Goal: Transaction & Acquisition: Purchase product/service

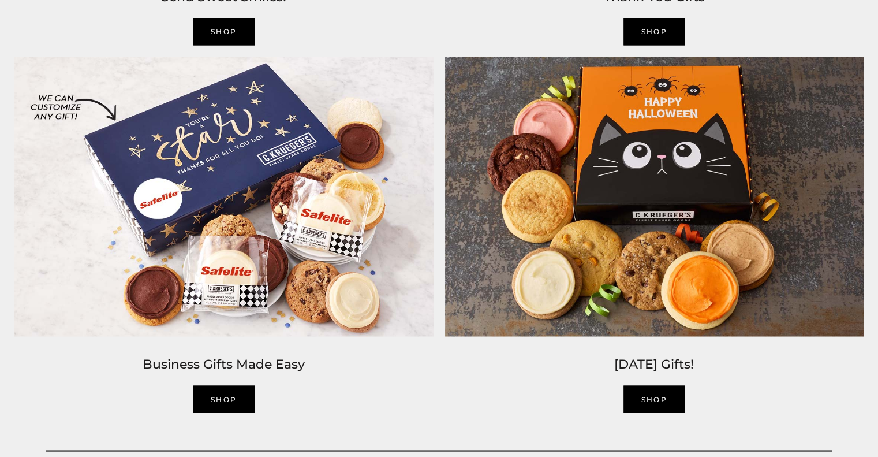
scroll to position [1962, 0]
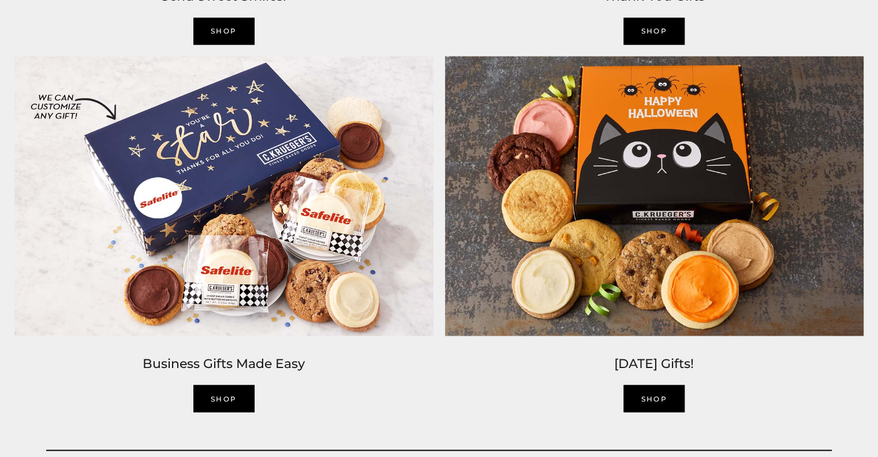
click at [660, 395] on link "SHOP" at bounding box center [653, 397] width 61 height 27
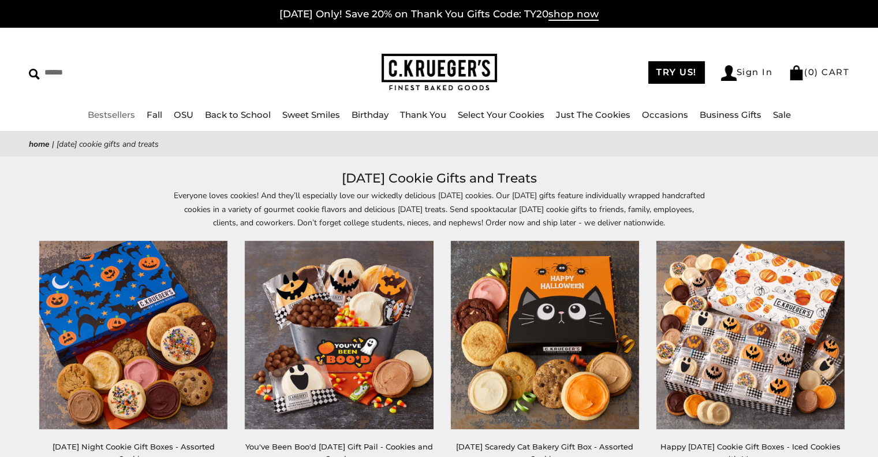
click at [117, 117] on link "Bestsellers" at bounding box center [111, 114] width 47 height 11
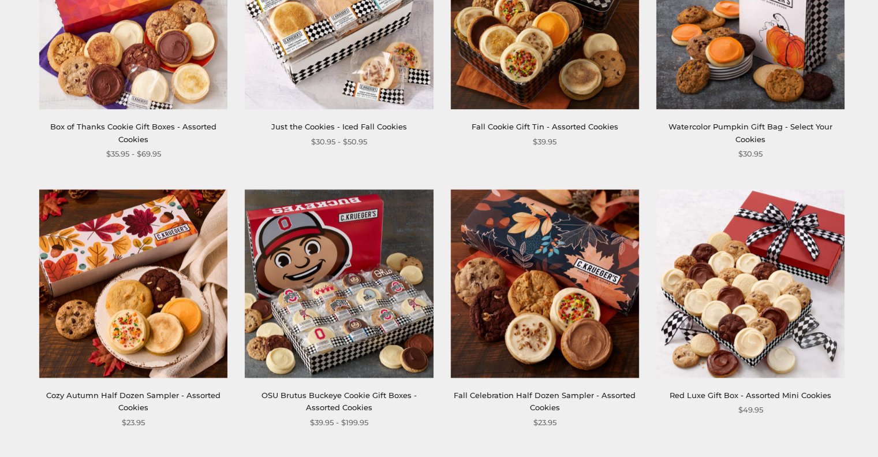
scroll to position [750, 0]
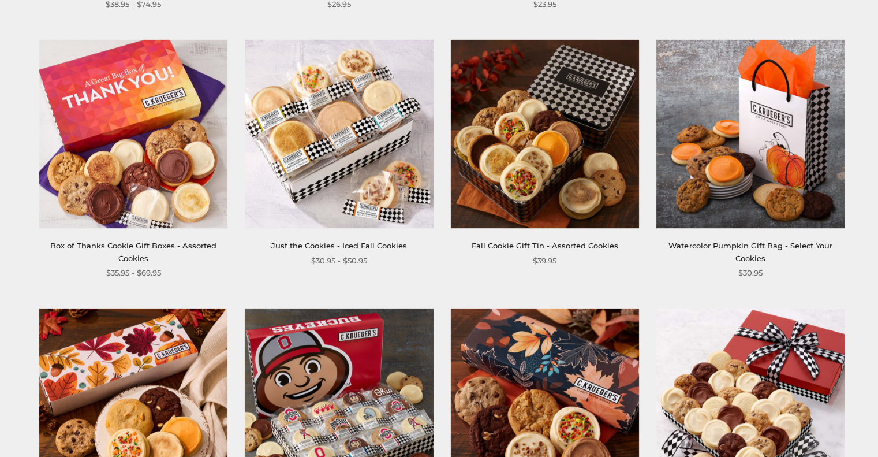
click at [332, 160] on img at bounding box center [339, 134] width 188 height 188
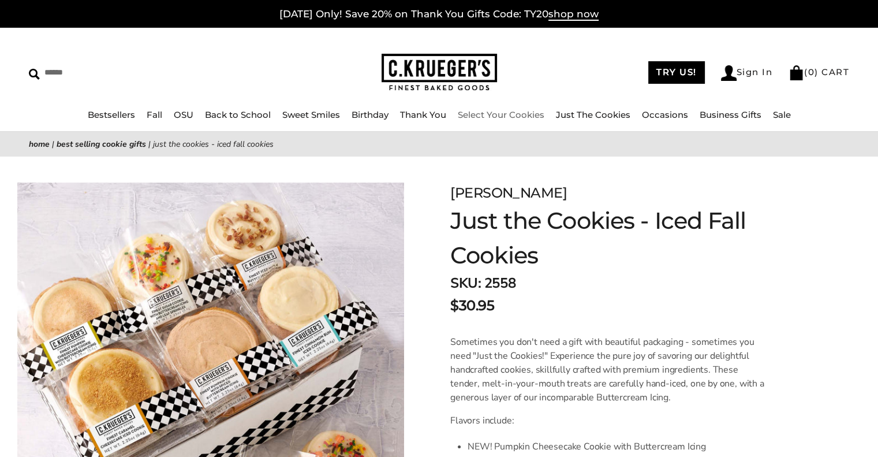
click at [519, 114] on link "Select Your Cookies" at bounding box center [501, 114] width 87 height 11
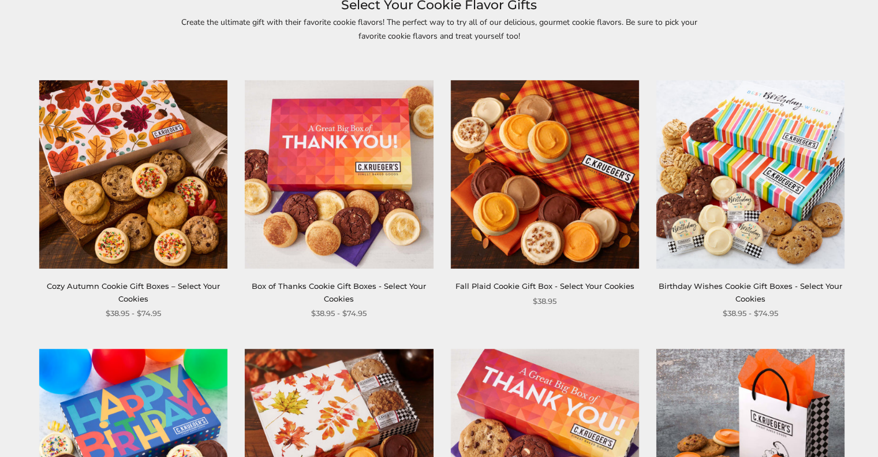
click at [530, 283] on link "Fall Plaid Cookie Gift Box - Select Your Cookies" at bounding box center [544, 285] width 179 height 9
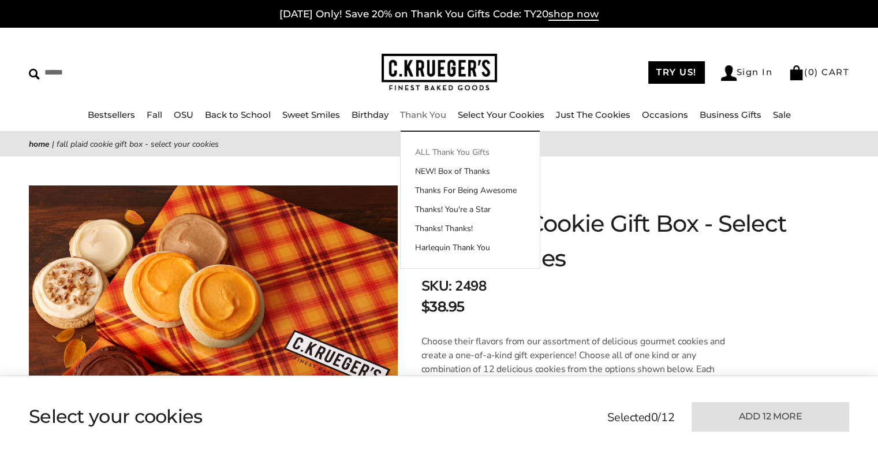
click at [433, 151] on link "ALL Thank You Gifts" at bounding box center [470, 152] width 139 height 12
